Goal: Navigation & Orientation: Find specific page/section

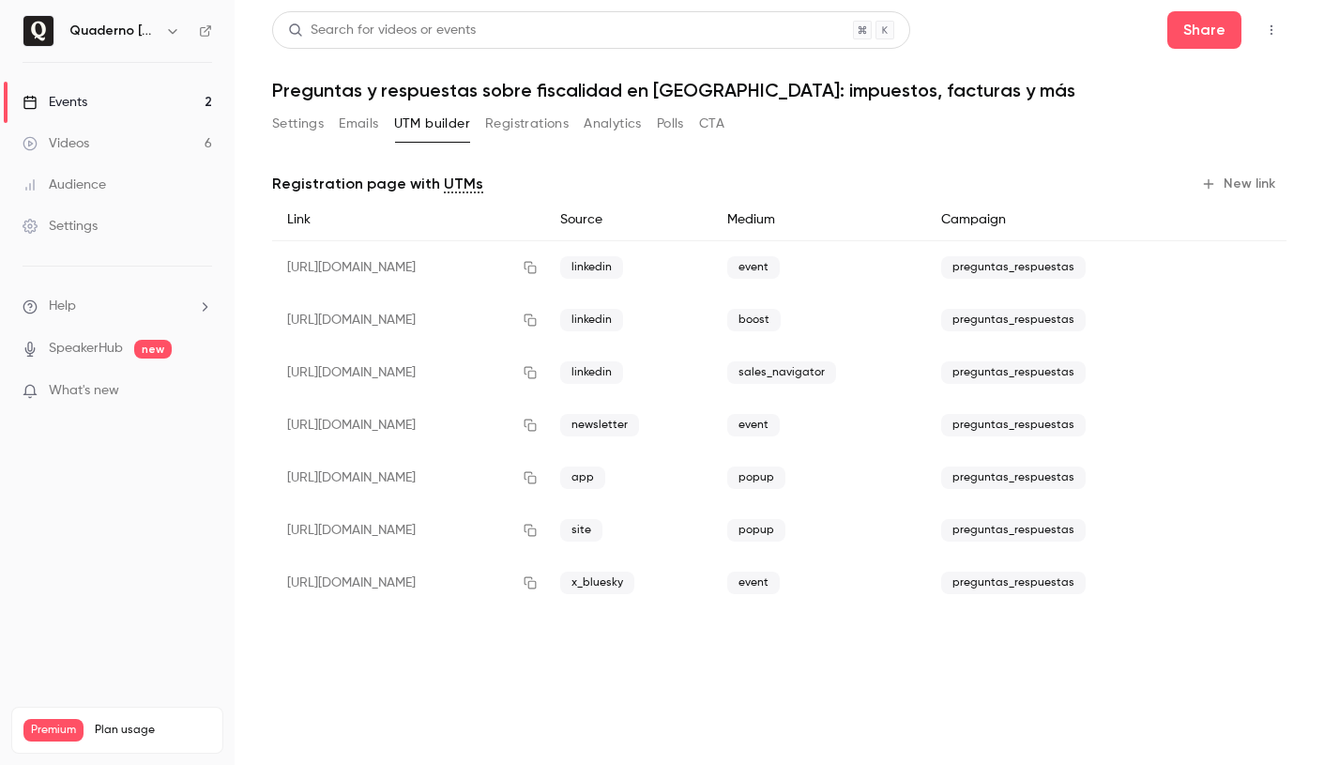
click at [95, 97] on link "Events 2" at bounding box center [117, 102] width 235 height 41
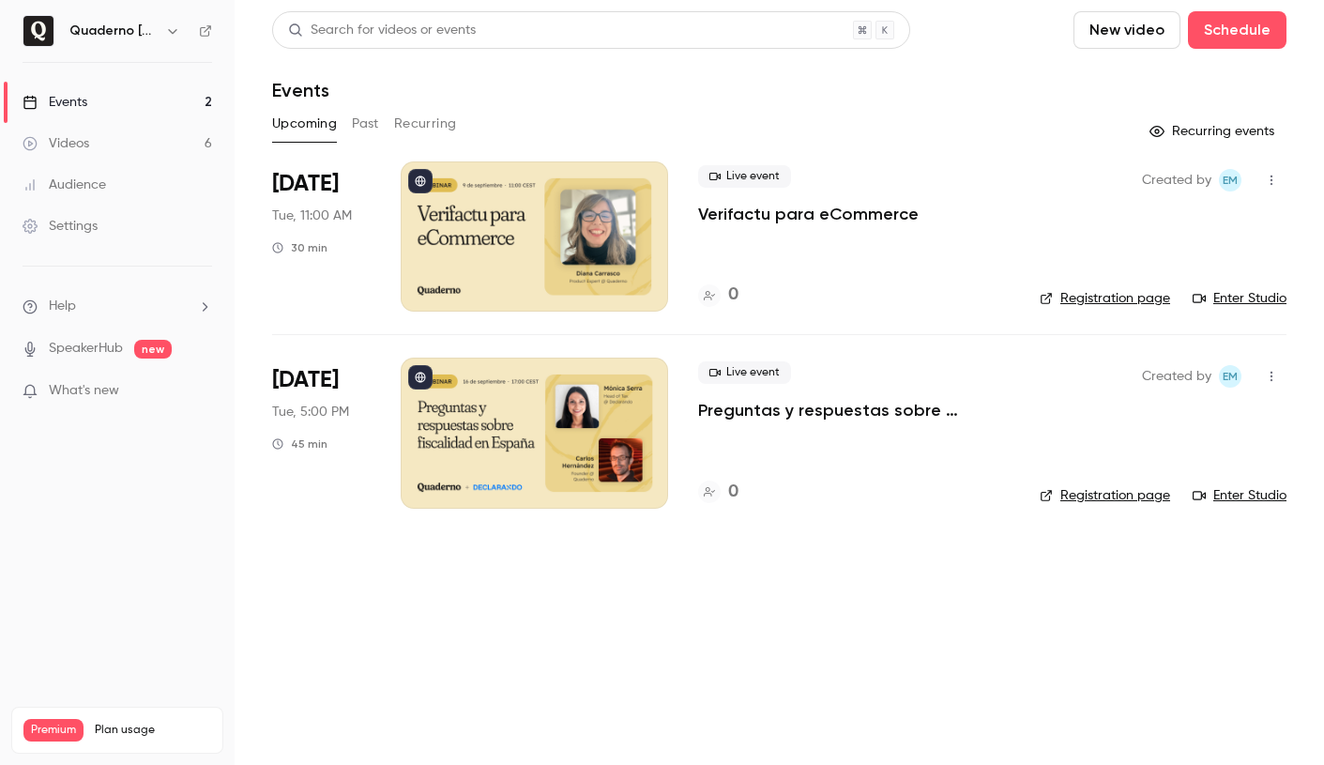
click at [130, 38] on h6 "Quaderno [GEOGRAPHIC_DATA]" at bounding box center [113, 31] width 88 height 19
click at [141, 32] on h6 "Quaderno [GEOGRAPHIC_DATA]" at bounding box center [113, 31] width 88 height 19
click at [173, 32] on icon "button" at bounding box center [172, 31] width 8 height 5
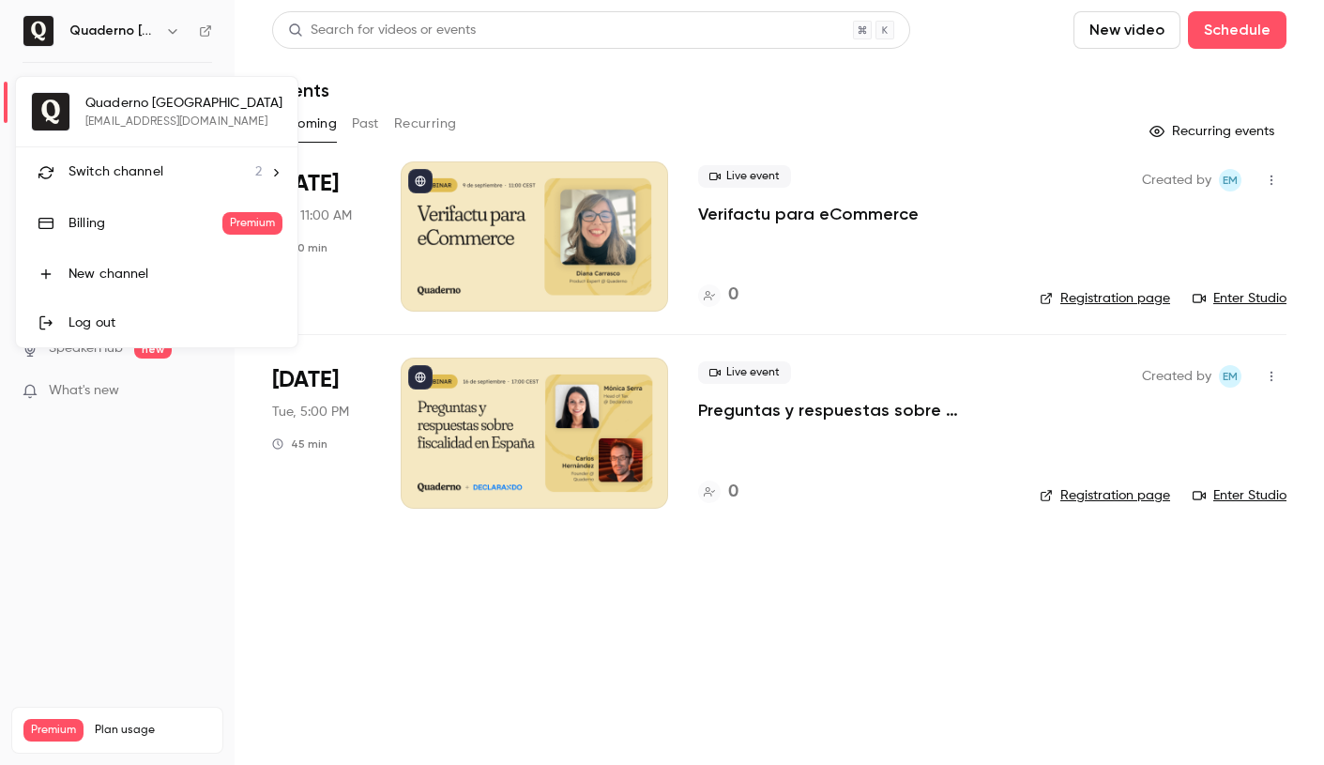
click at [187, 174] on div "Switch channel 2" at bounding box center [165, 172] width 193 height 20
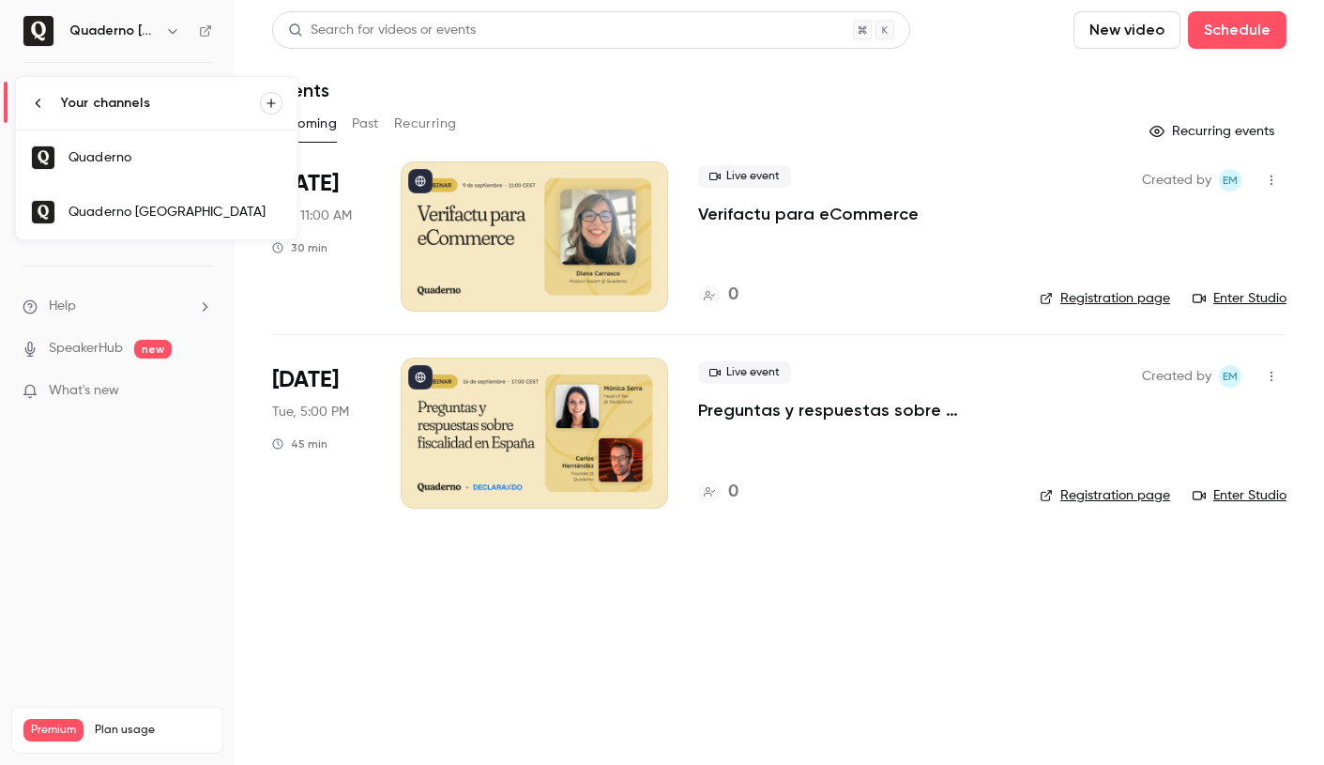
click at [178, 163] on div "Quaderno" at bounding box center [176, 157] width 214 height 19
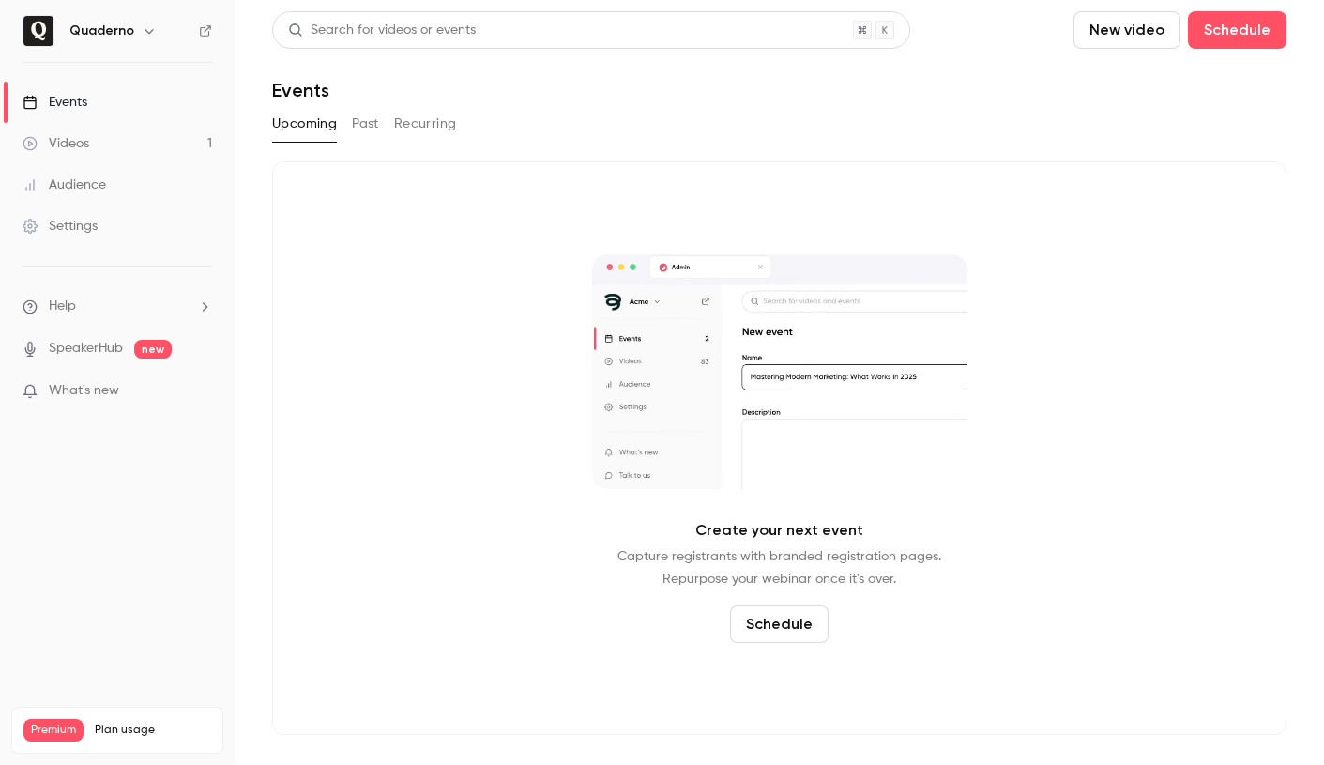
click at [363, 123] on button "Past" at bounding box center [365, 124] width 27 height 30
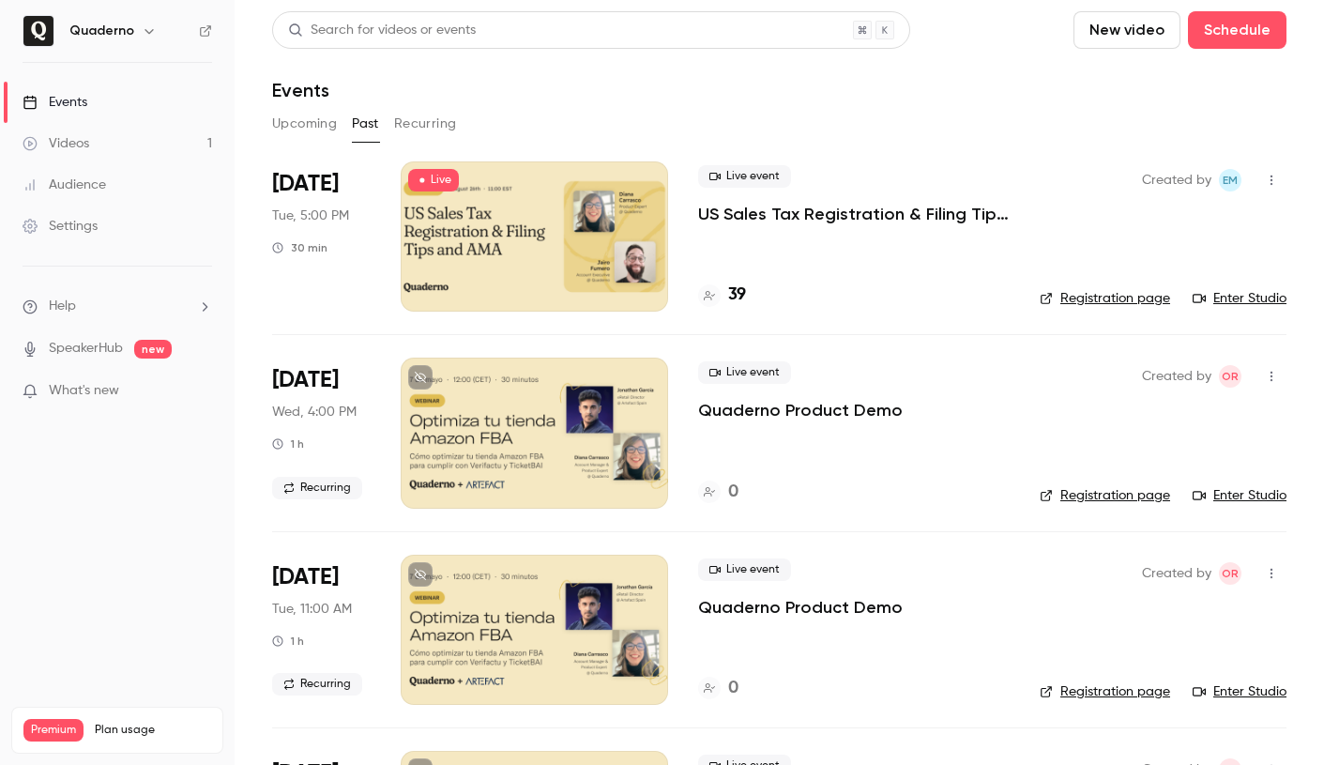
click at [511, 207] on div at bounding box center [535, 236] width 268 height 150
